Goal: Check status

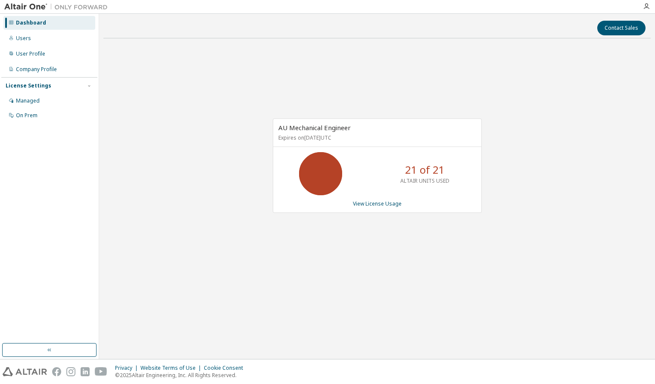
drag, startPoint x: 552, startPoint y: 273, endPoint x: 436, endPoint y: 306, distance: 119.8
click at [552, 273] on div "AU Mechanical Engineer Expires on April 7, 2026 UTC 21 of 21 ALTAIR UNITS USED …" at bounding box center [376, 169] width 547 height 249
